Goal: Entertainment & Leisure: Consume media (video, audio)

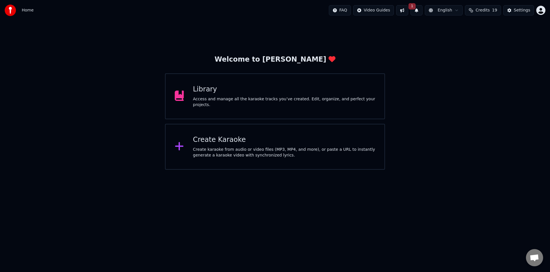
click at [265, 98] on div "Access and manage all the karaoke tracks you’ve created. Edit, organize, and pe…" at bounding box center [284, 101] width 182 height 11
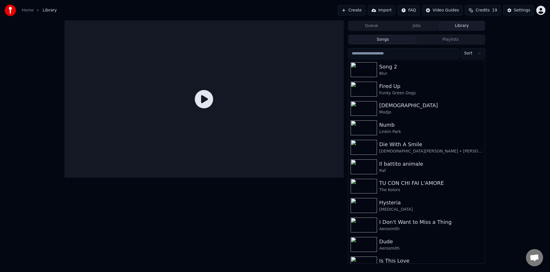
click at [394, 56] on input "search" at bounding box center [403, 53] width 111 height 10
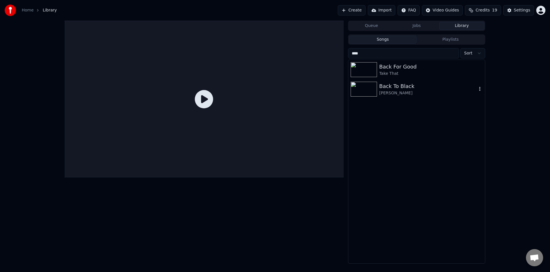
type input "****"
click at [405, 82] on div "Back To Black" at bounding box center [428, 86] width 98 height 8
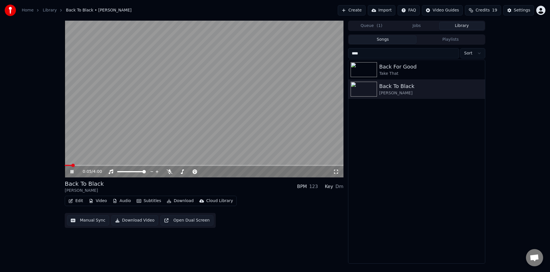
click at [336, 172] on icon at bounding box center [336, 171] width 6 height 5
click at [71, 173] on icon at bounding box center [71, 171] width 3 height 3
click at [23, 10] on link "Home" at bounding box center [28, 10] width 12 height 6
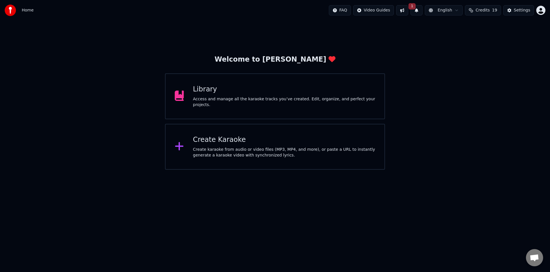
click at [28, 10] on span "Home" at bounding box center [28, 10] width 12 height 6
click at [262, 103] on div "Access and manage all the karaoke tracks you’ve created. Edit, organize, and pe…" at bounding box center [284, 101] width 182 height 11
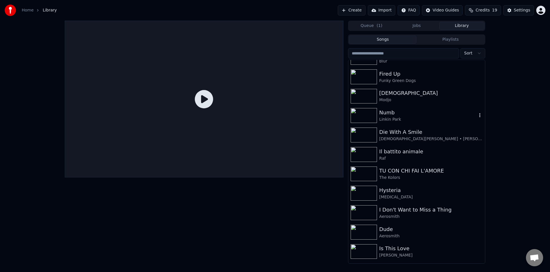
scroll to position [13, 0]
click at [420, 152] on div "Il battito animale" at bounding box center [428, 151] width 98 height 8
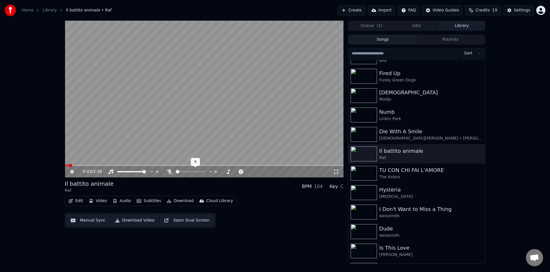
click at [184, 170] on div at bounding box center [195, 172] width 46 height 6
click at [185, 172] on span at bounding box center [190, 171] width 29 height 1
click at [193, 171] on span at bounding box center [190, 171] width 29 height 1
click at [160, 142] on video at bounding box center [204, 99] width 279 height 157
click at [72, 171] on icon at bounding box center [71, 171] width 3 height 4
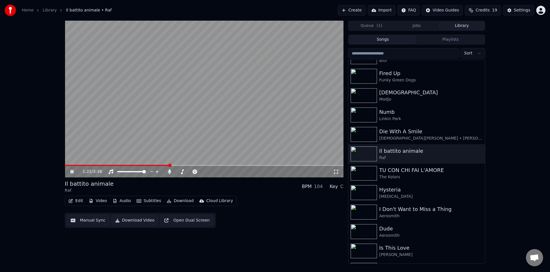
click at [170, 165] on span at bounding box center [169, 164] width 3 height 3
click at [165, 165] on span at bounding box center [165, 164] width 3 height 3
click at [150, 165] on span at bounding box center [150, 164] width 3 height 3
click at [143, 165] on span at bounding box center [105, 165] width 80 height 1
click at [136, 165] on span at bounding box center [102, 165] width 75 height 1
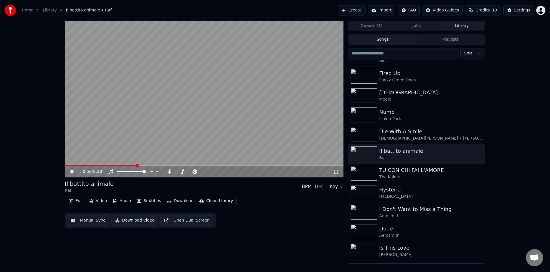
click at [132, 165] on span at bounding box center [101, 165] width 72 height 1
click at [127, 165] on span at bounding box center [128, 164] width 3 height 3
click at [123, 165] on span at bounding box center [124, 164] width 3 height 3
click at [117, 165] on span at bounding box center [118, 164] width 3 height 3
click at [109, 165] on span at bounding box center [87, 165] width 45 height 1
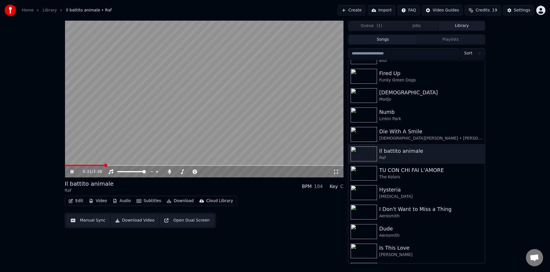
click at [104, 165] on span at bounding box center [105, 164] width 3 height 3
click at [94, 165] on span at bounding box center [79, 165] width 29 height 1
click at [109, 165] on span at bounding box center [204, 165] width 279 height 1
click at [108, 165] on span at bounding box center [88, 165] width 47 height 1
click at [105, 165] on span at bounding box center [85, 165] width 41 height 1
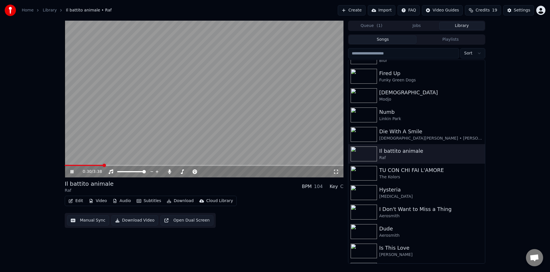
click at [103, 165] on span at bounding box center [84, 165] width 38 height 1
click at [98, 165] on span at bounding box center [85, 165] width 40 height 1
click at [337, 171] on icon at bounding box center [336, 171] width 6 height 5
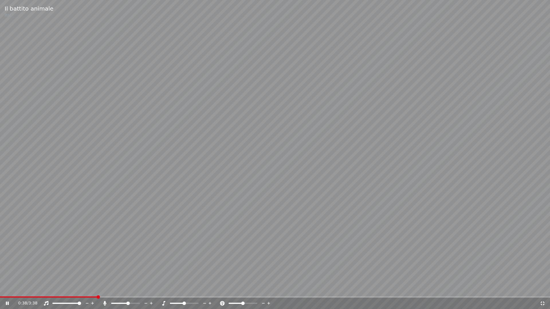
click at [176, 271] on span at bounding box center [177, 303] width 14 height 1
click at [174, 271] on span at bounding box center [173, 303] width 7 height 1
